Goal: Task Accomplishment & Management: Complete application form

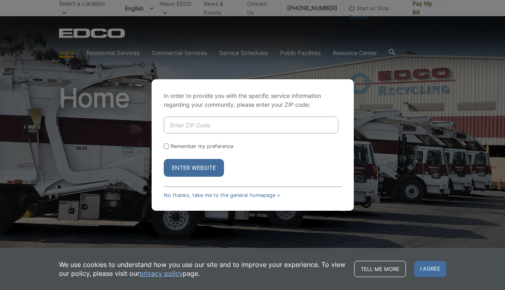
click at [219, 121] on input "Enter ZIP Code" at bounding box center [251, 124] width 175 height 17
type input "92084"
click at [205, 173] on button "Enter Website" at bounding box center [194, 168] width 60 height 18
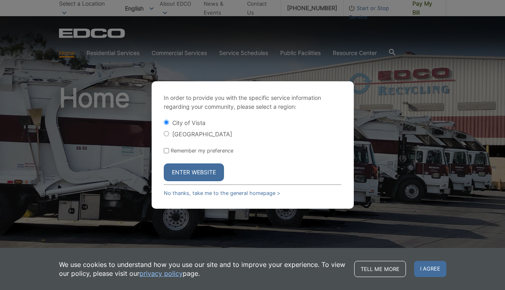
click at [201, 176] on button "Enter Website" at bounding box center [194, 172] width 60 height 18
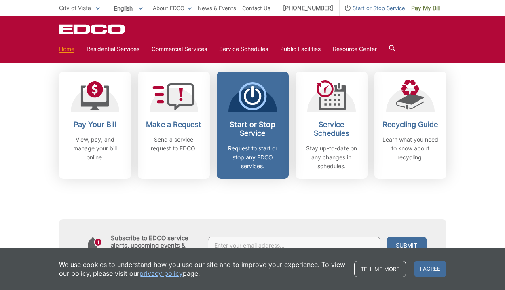
scroll to position [228, 0]
click at [262, 131] on h2 "Start or Stop Service" at bounding box center [253, 129] width 60 height 18
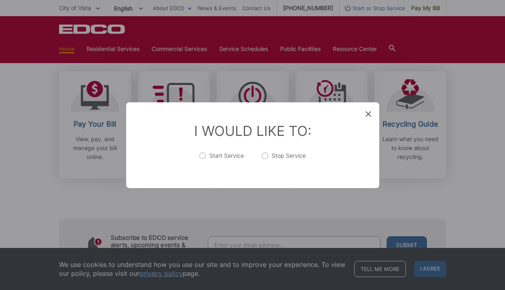
click at [280, 157] on label "Stop Service" at bounding box center [283, 160] width 44 height 16
radio input "true"
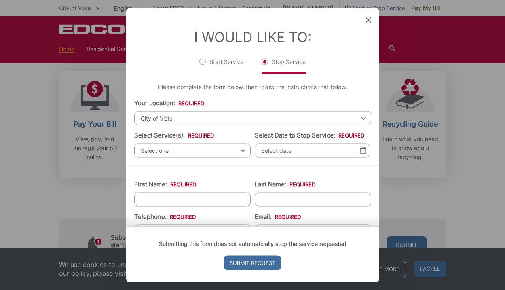
click at [194, 149] on span "Select one" at bounding box center [192, 150] width 116 height 14
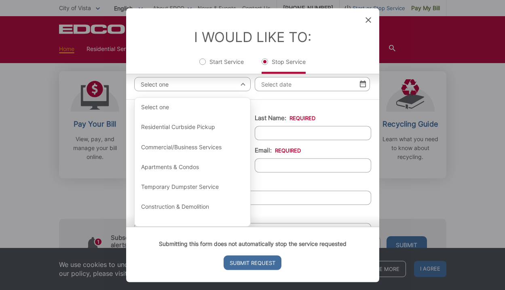
scroll to position [62, 0]
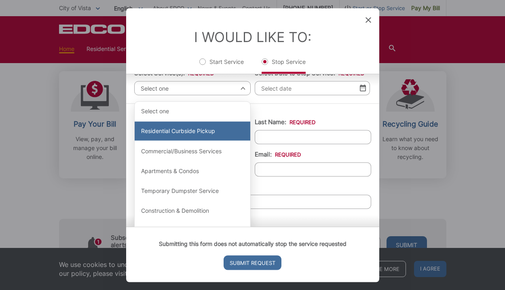
click at [206, 137] on div "Residential Curbside Pickup" at bounding box center [193, 130] width 116 height 19
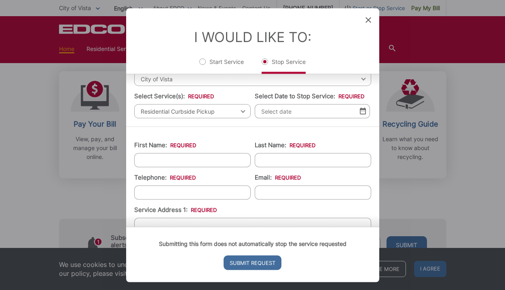
scroll to position [35, 0]
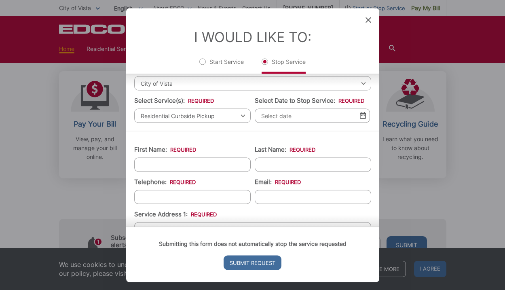
click at [362, 119] on img at bounding box center [363, 115] width 6 height 7
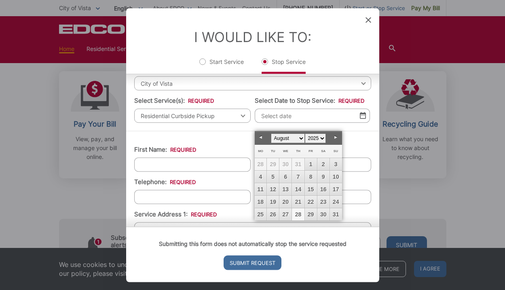
click at [333, 140] on link "Next" at bounding box center [336, 137] width 12 height 12
click at [275, 218] on link "30" at bounding box center [273, 214] width 12 height 12
type input "[DATE]"
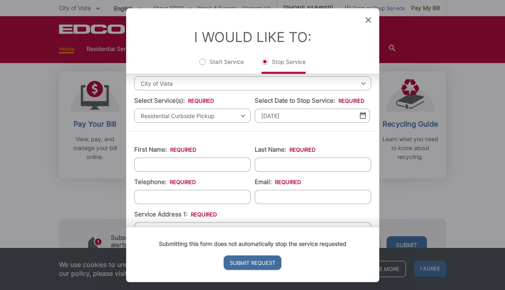
type input "[PERSON_NAME]"
type input "[PHONE_NUMBER]"
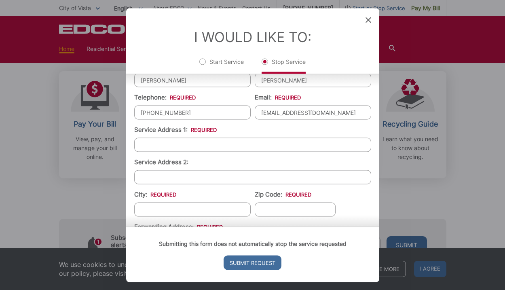
scroll to position [122, 0]
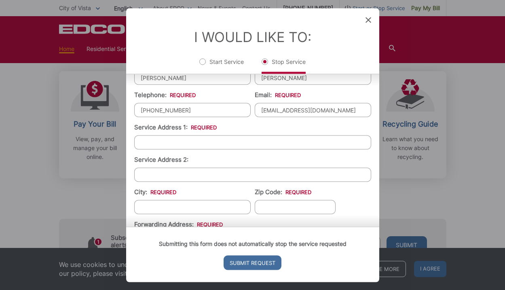
type input "[EMAIL_ADDRESS][DOMAIN_NAME]"
type input "2025 [GEOGRAPHIC_DATA]"
type input "Vista"
type input "92084"
type input "2025 [GEOGRAPHIC_DATA]"
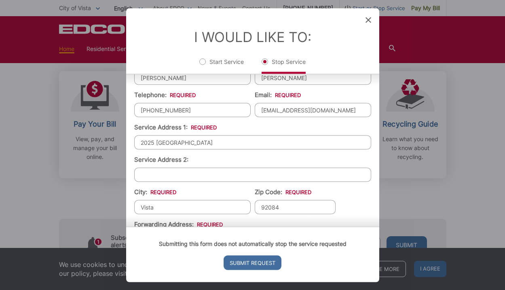
type input "Vista"
type input "92084"
type input "CA"
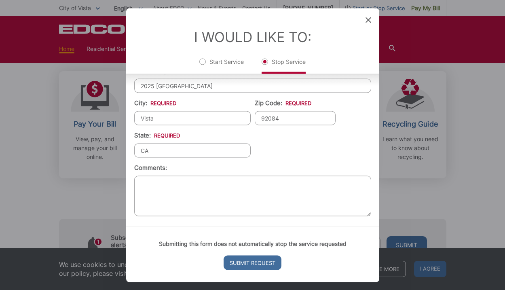
scroll to position [282, 0]
click at [258, 261] on input "Submit Request" at bounding box center [252, 262] width 58 height 15
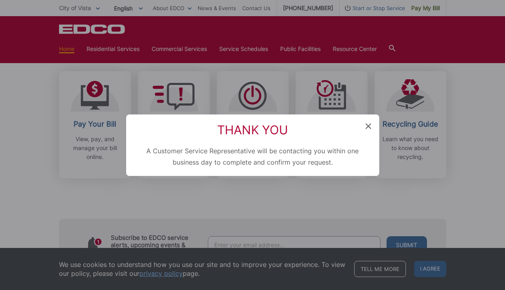
scroll to position [301, 0]
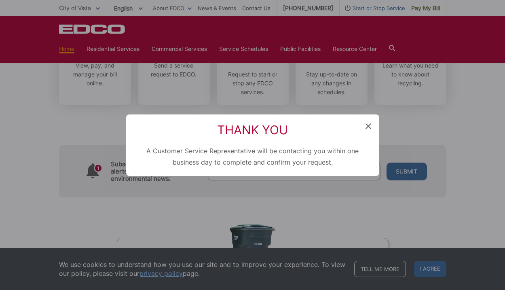
click at [366, 122] on div "Thank You A Customer Service Representative will be contacting you within one b…" at bounding box center [252, 144] width 253 height 61
click at [368, 124] on icon at bounding box center [368, 126] width 6 height 6
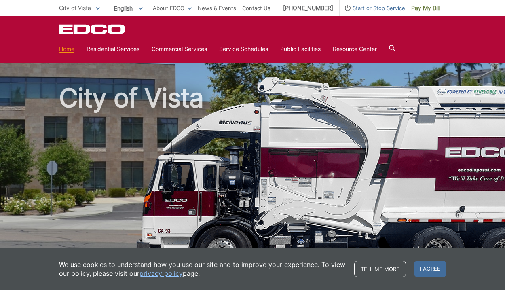
scroll to position [0, 0]
